Goal: Navigation & Orientation: Find specific page/section

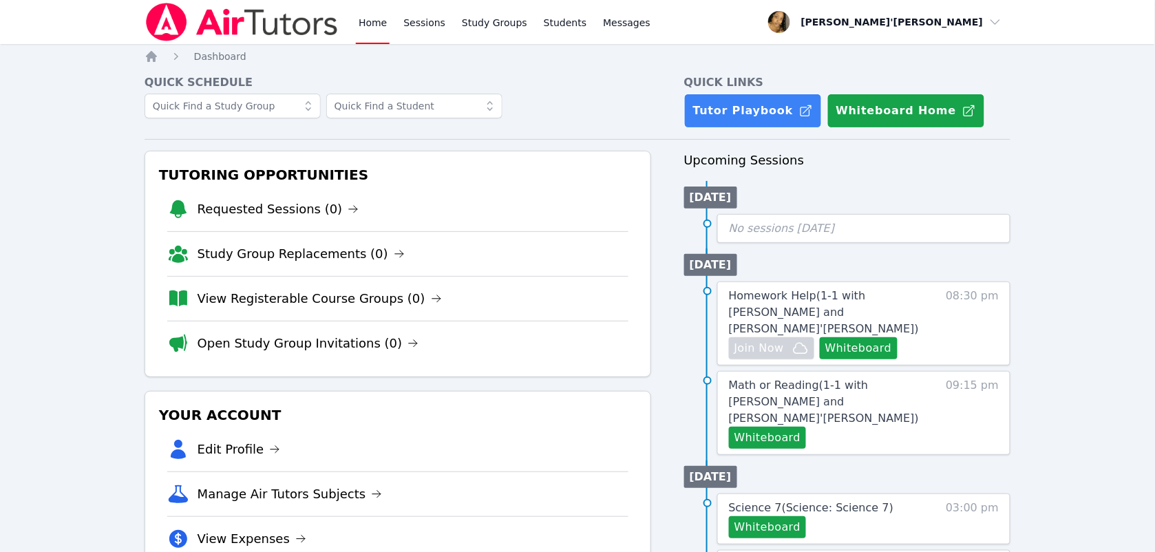
click at [713, 379] on li "Math or Reading ( 1-1 with [PERSON_NAME] and [PERSON_NAME]'[PERSON_NAME] ) Whit…" at bounding box center [847, 413] width 327 height 84
click at [555, 414] on h3 "Your Account" at bounding box center [397, 415] width 483 height 25
